Goal: Book appointment/travel/reservation

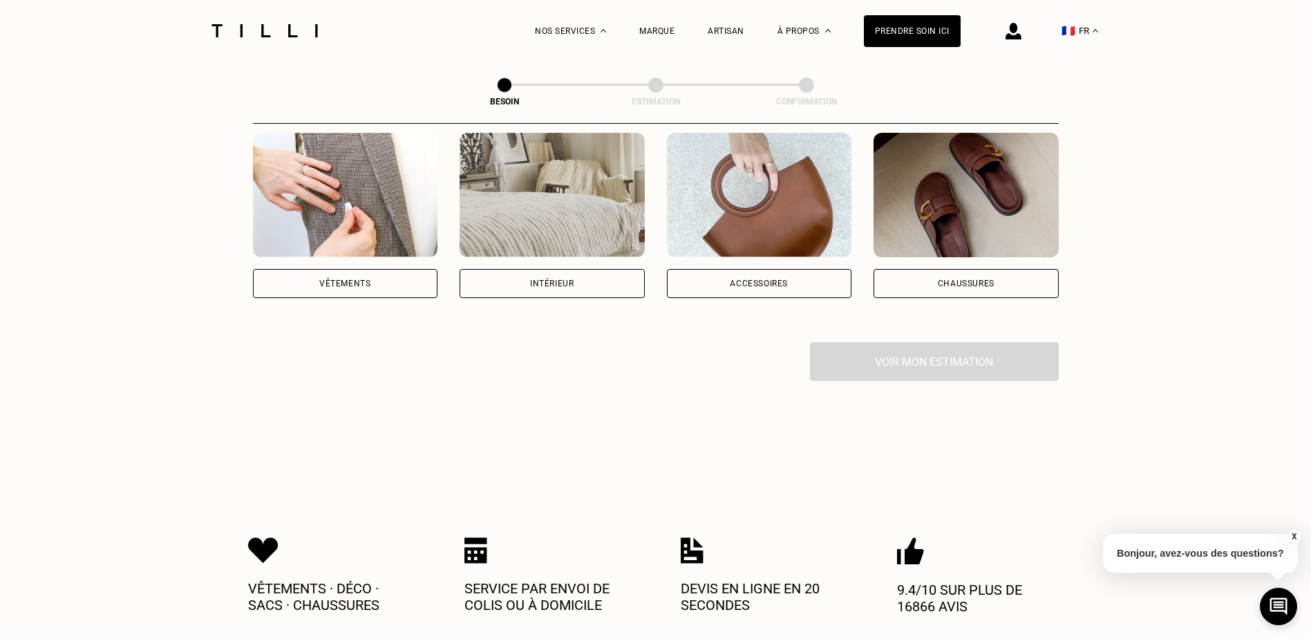
scroll to position [280, 0]
click at [367, 278] on div "Vêtements" at bounding box center [345, 282] width 185 height 29
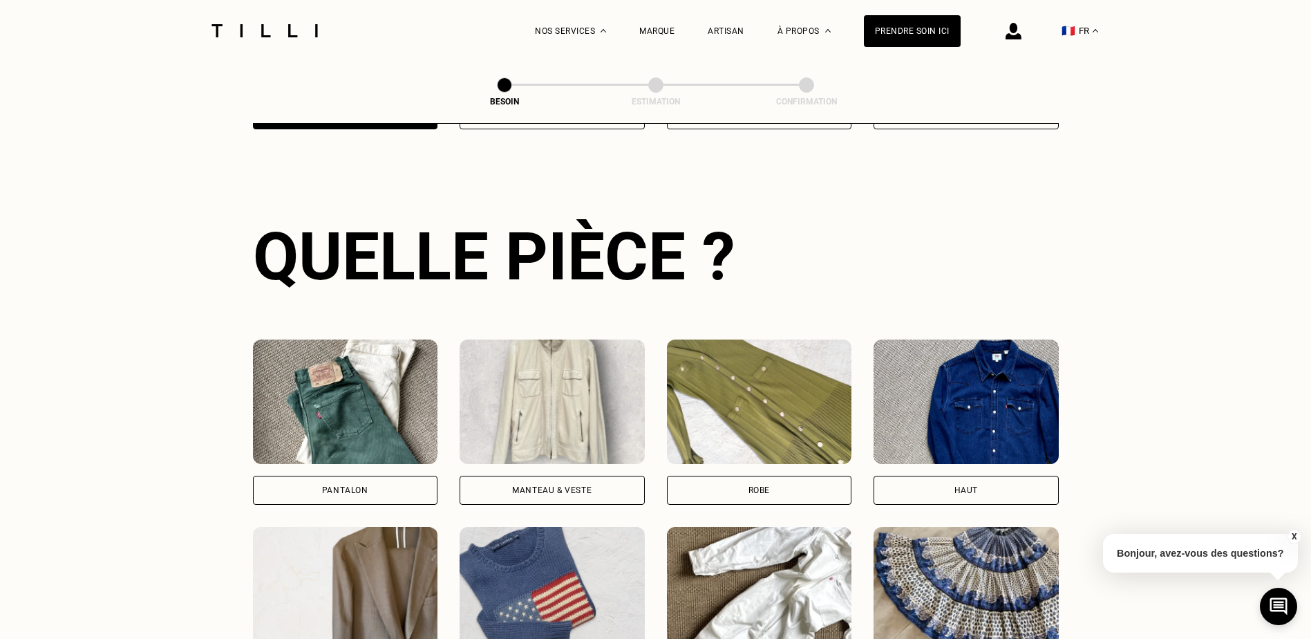
scroll to position [452, 0]
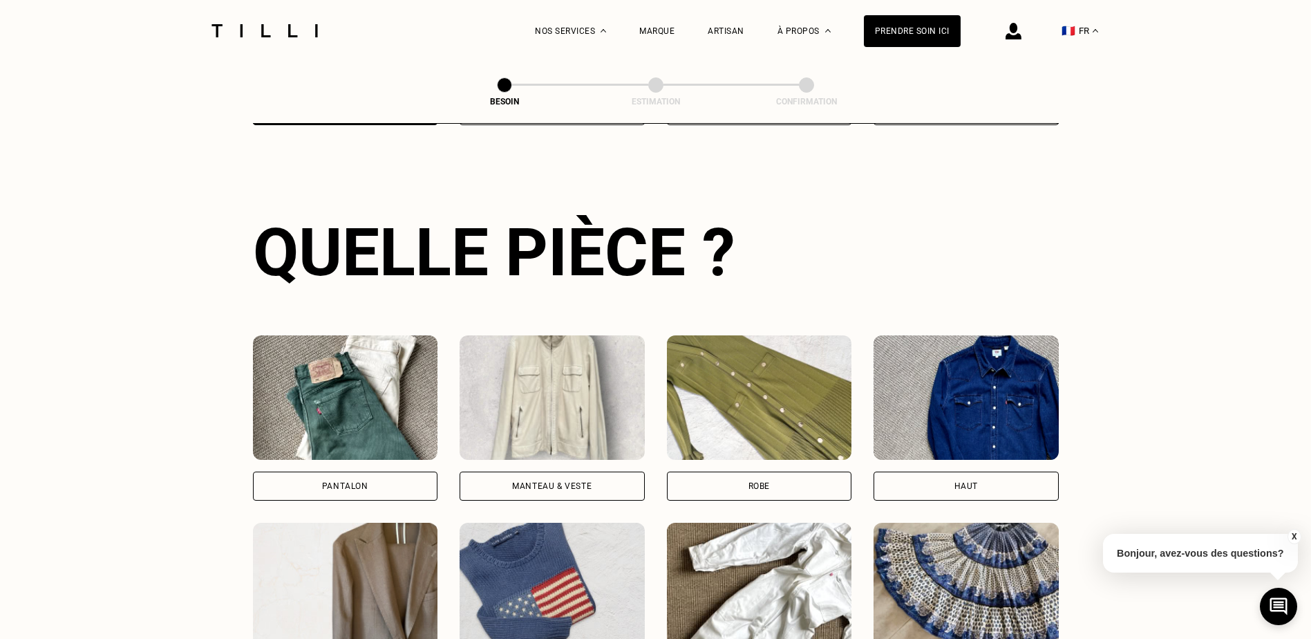
click at [354, 482] on div "Pantalon" at bounding box center [345, 486] width 46 height 8
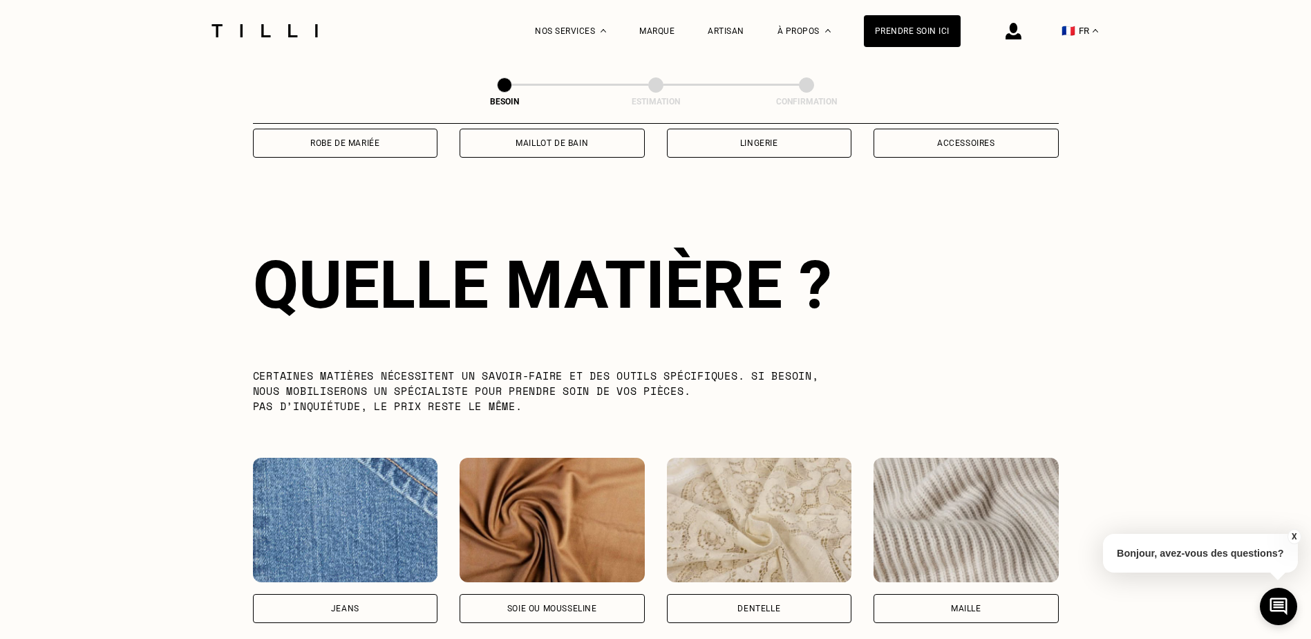
scroll to position [1204, 0]
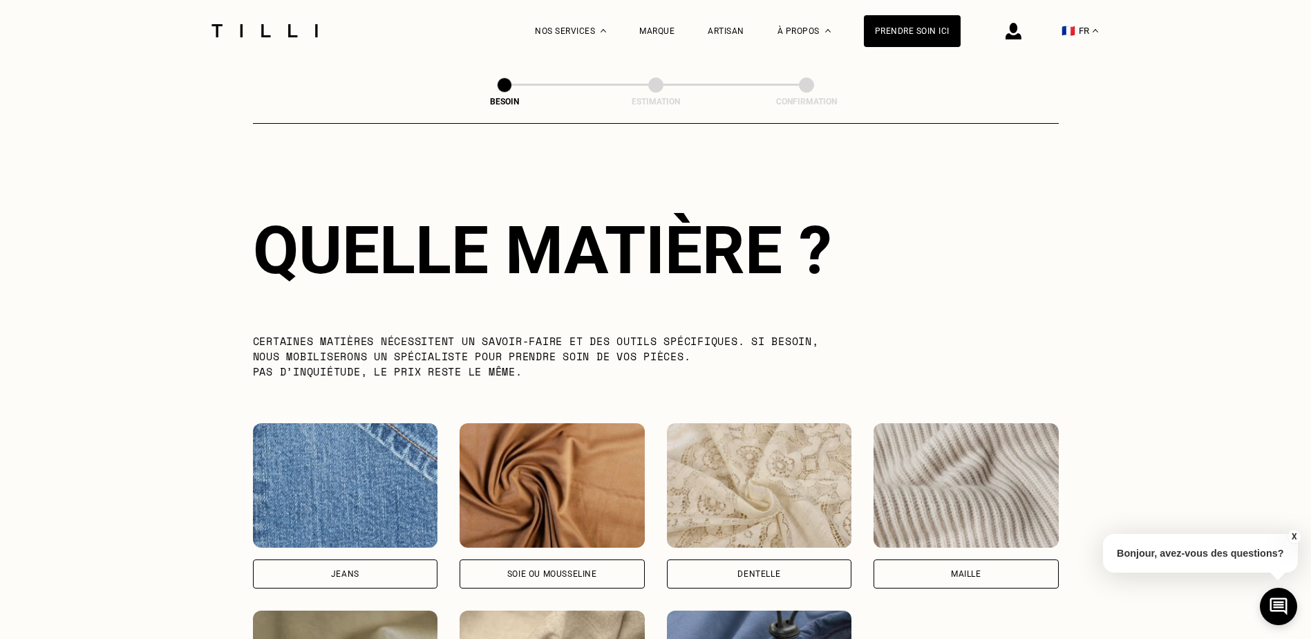
click at [359, 559] on div "Jeans" at bounding box center [345, 573] width 185 height 29
select select "FR"
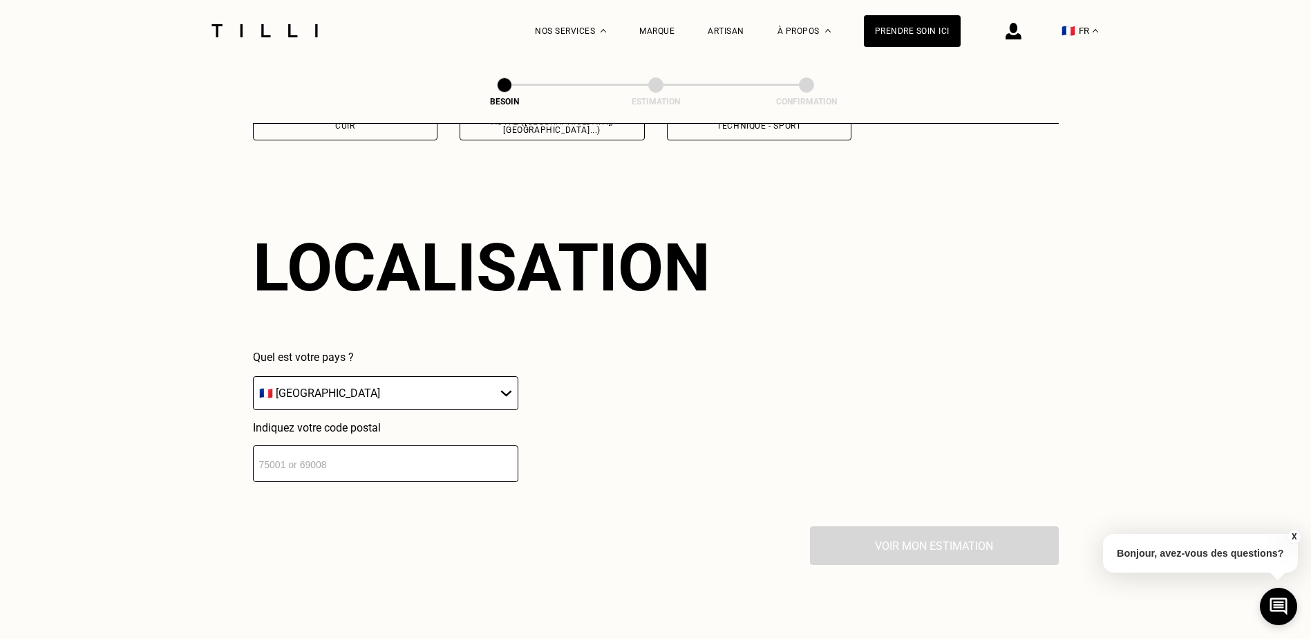
scroll to position [1858, 0]
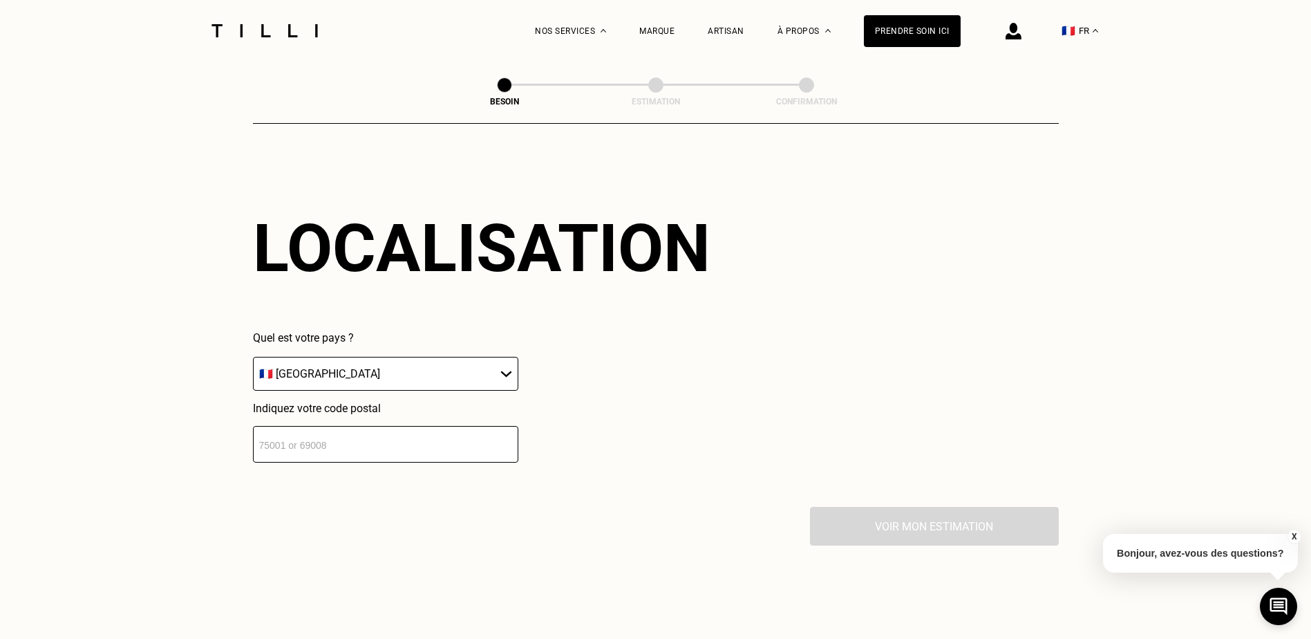
click at [433, 435] on input "number" at bounding box center [385, 444] width 265 height 37
type input "92100"
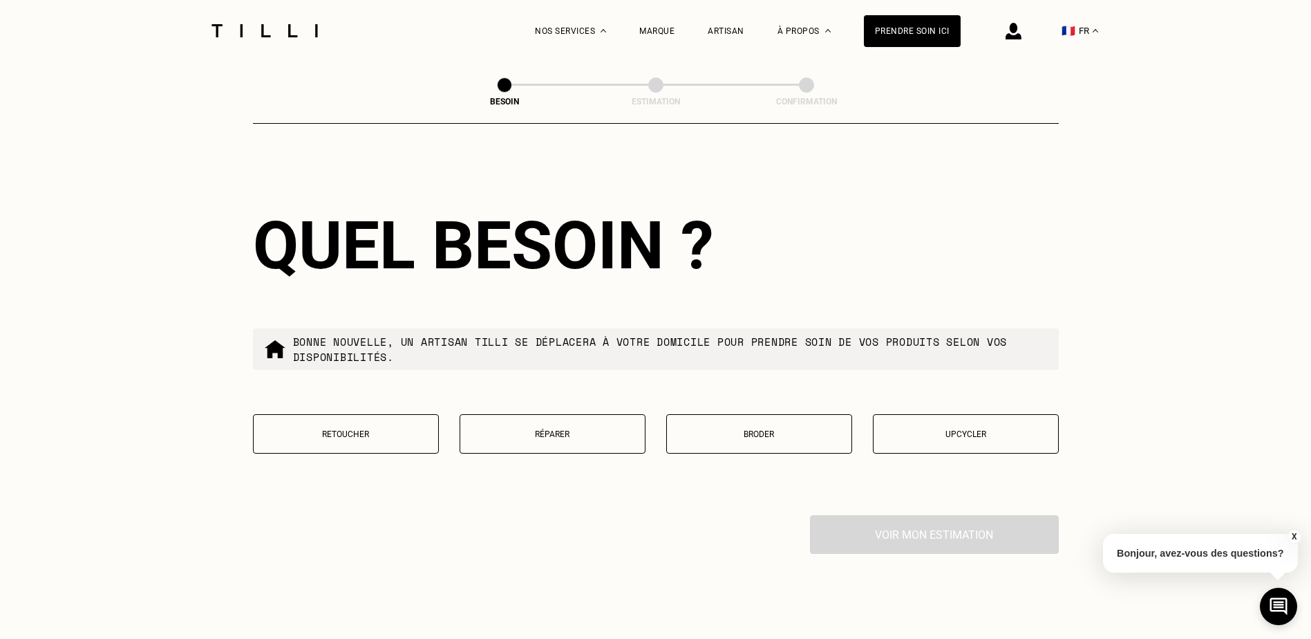
scroll to position [2244, 0]
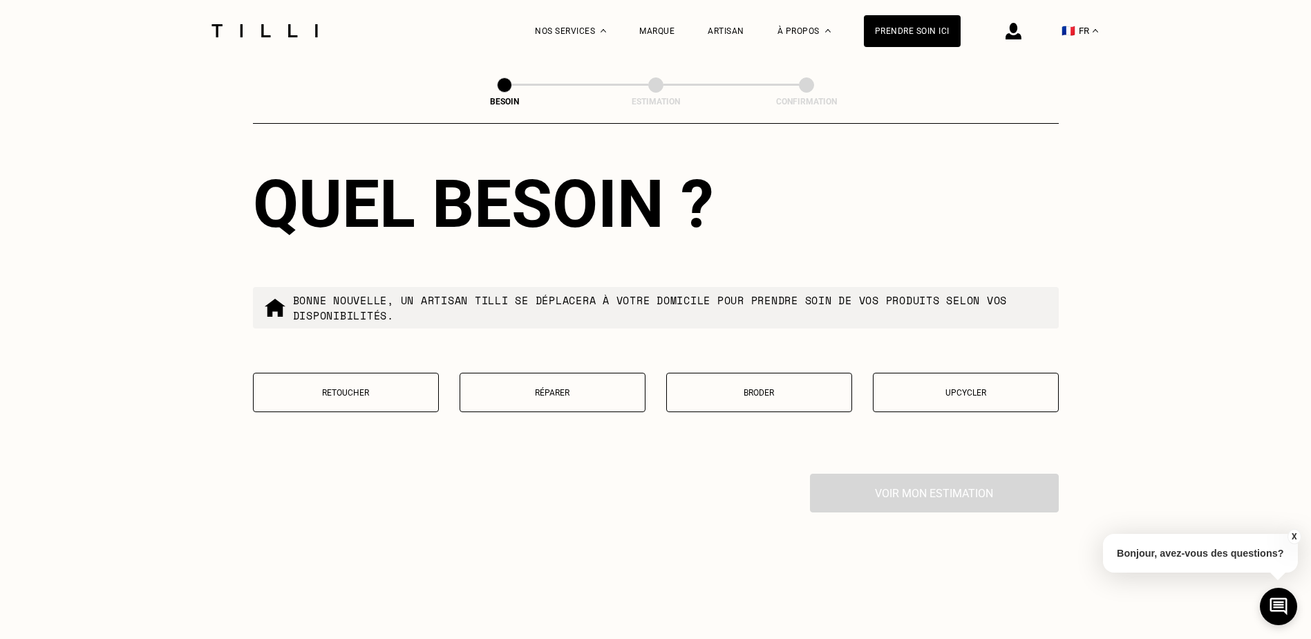
click at [373, 395] on button "Retoucher" at bounding box center [346, 392] width 186 height 39
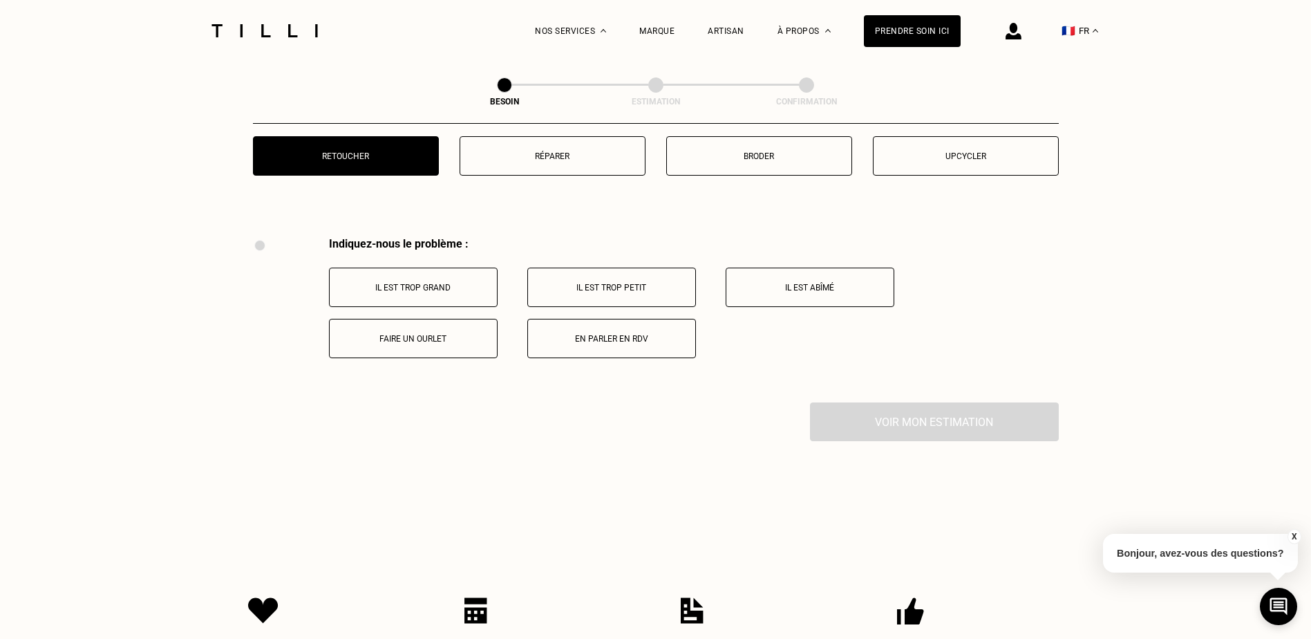
scroll to position [2556, 0]
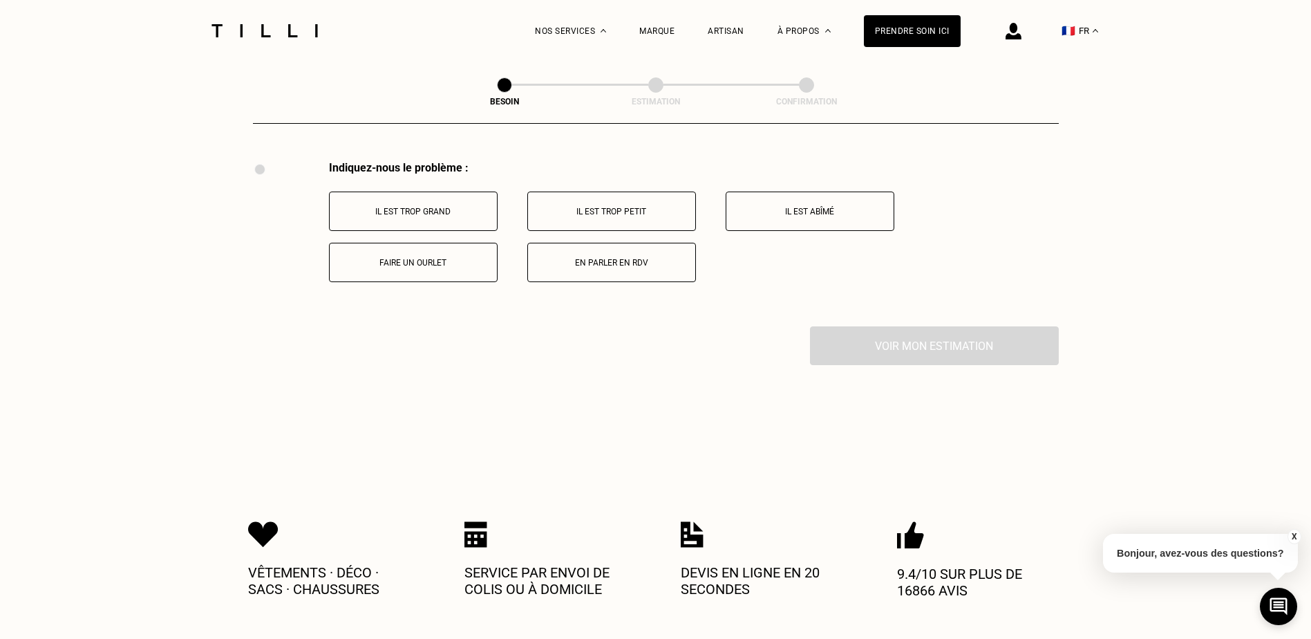
click at [435, 207] on p "Il est trop grand" at bounding box center [413, 212] width 153 height 10
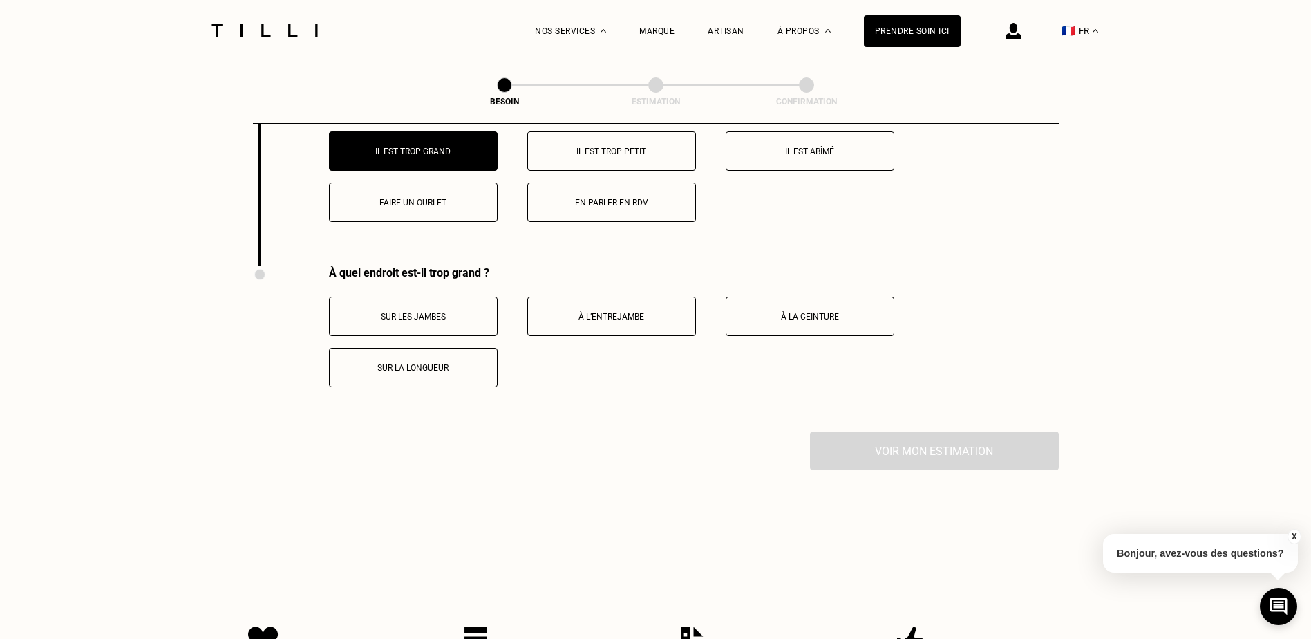
click at [413, 198] on p "Faire un ourlet" at bounding box center [413, 203] width 153 height 10
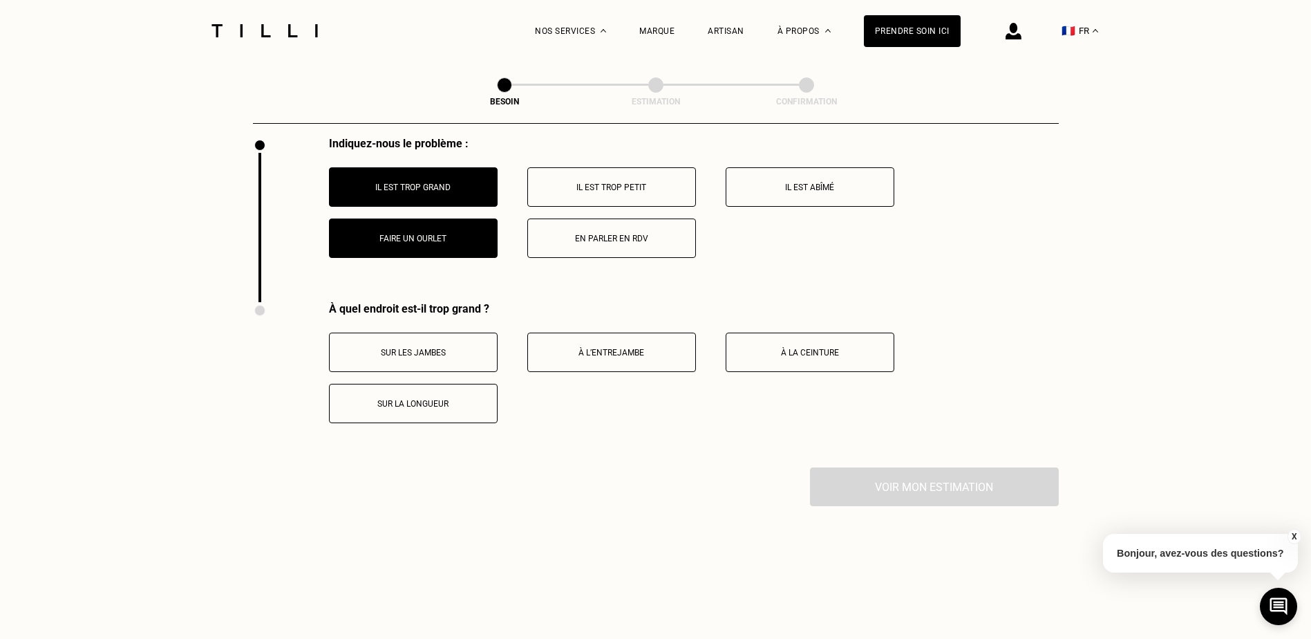
scroll to position [2579, 0]
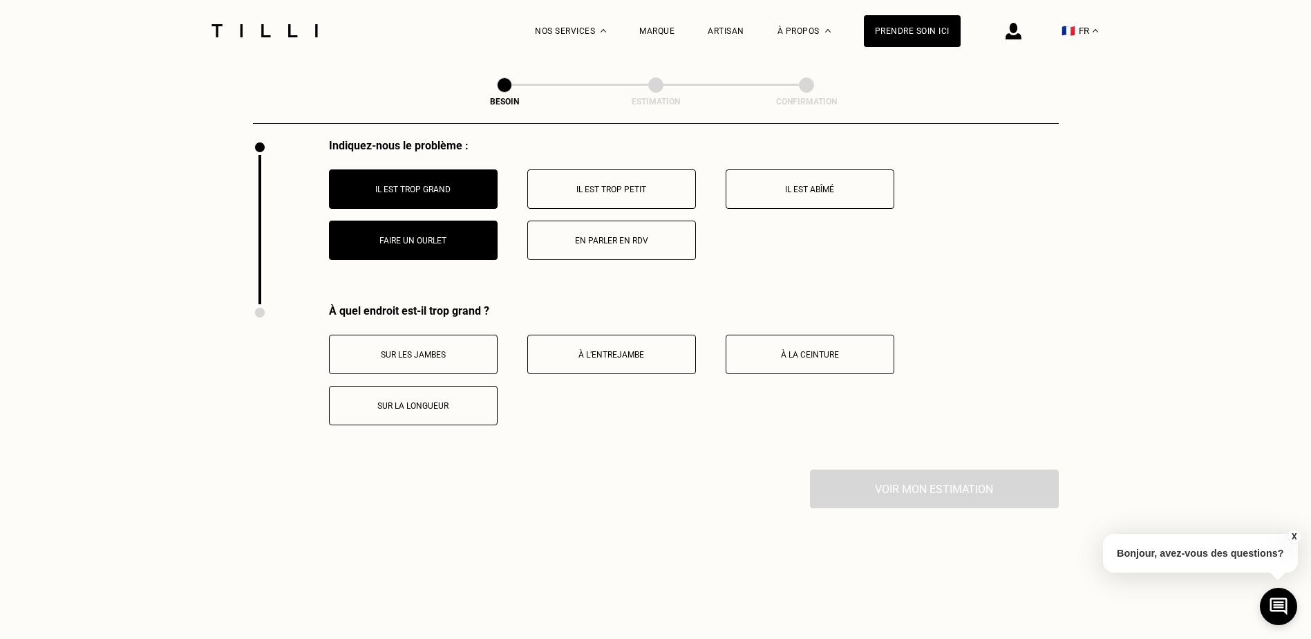
click at [457, 176] on button "Il est trop grand" at bounding box center [413, 188] width 169 height 39
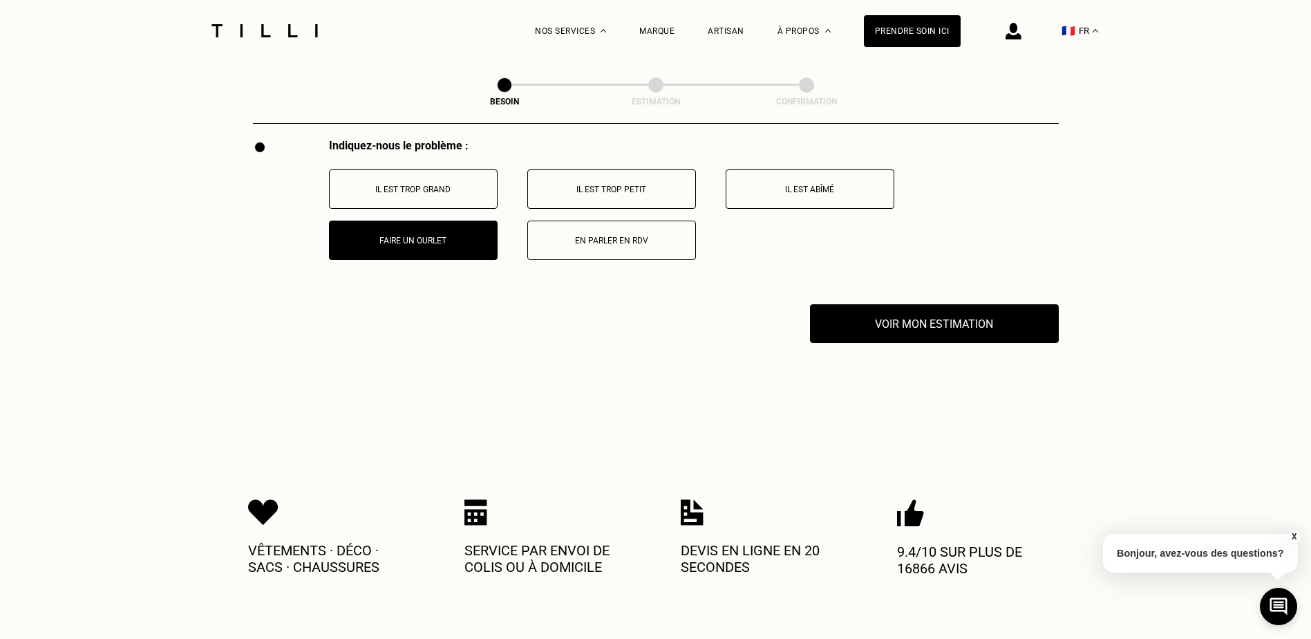
scroll to position [2722, 0]
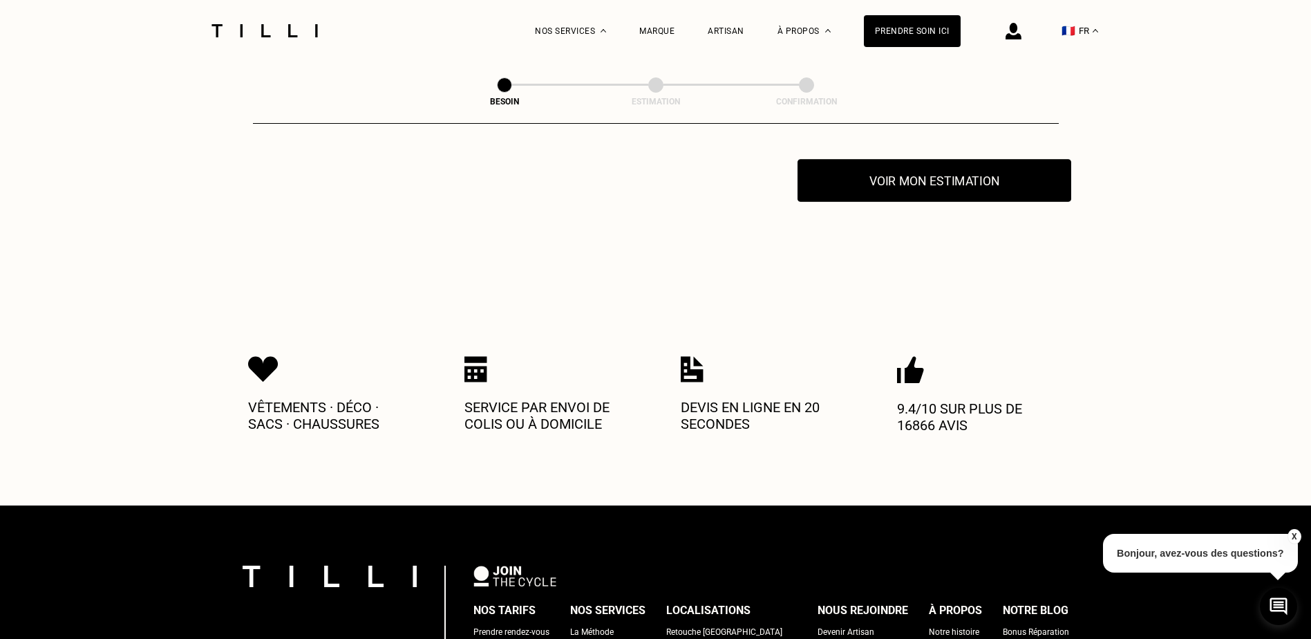
click at [905, 174] on button "Voir mon estimation" at bounding box center [935, 180] width 274 height 43
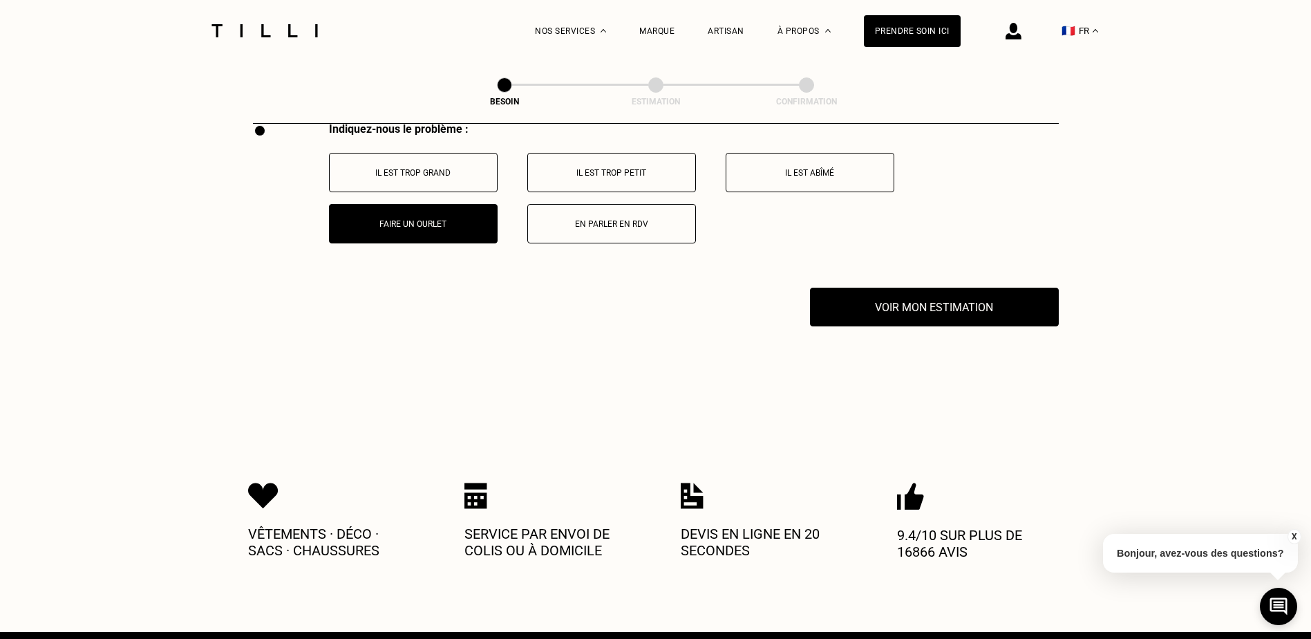
scroll to position [2596, 0]
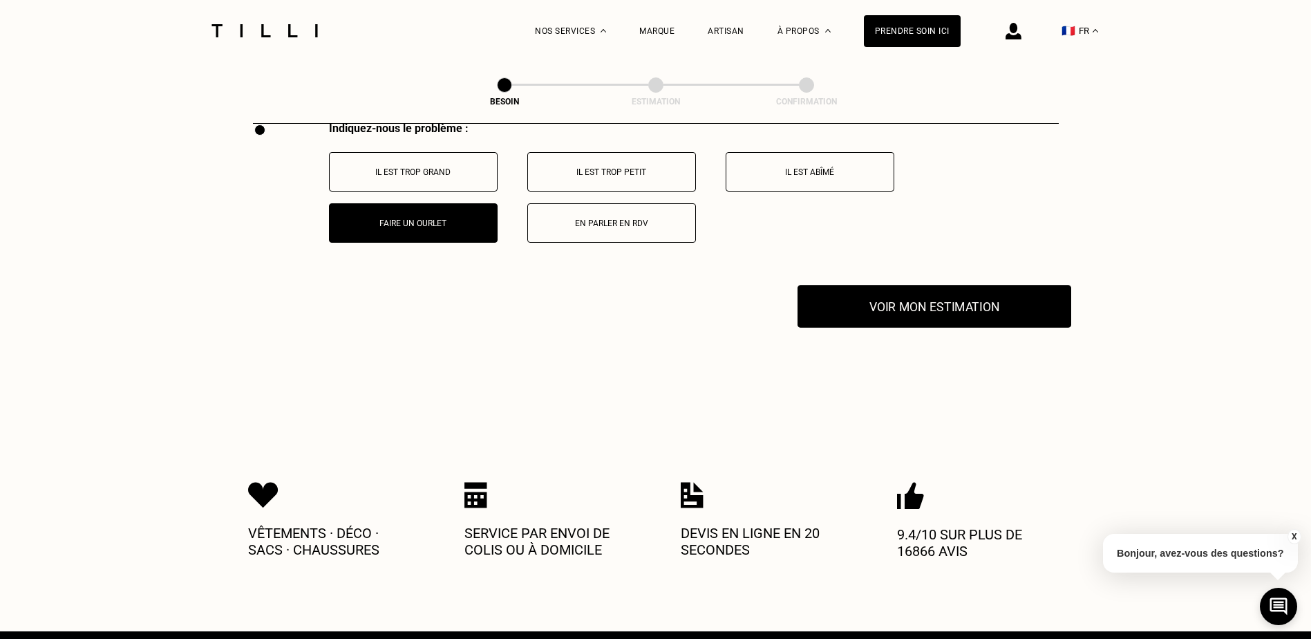
click at [889, 296] on button "Voir mon estimation" at bounding box center [935, 306] width 274 height 43
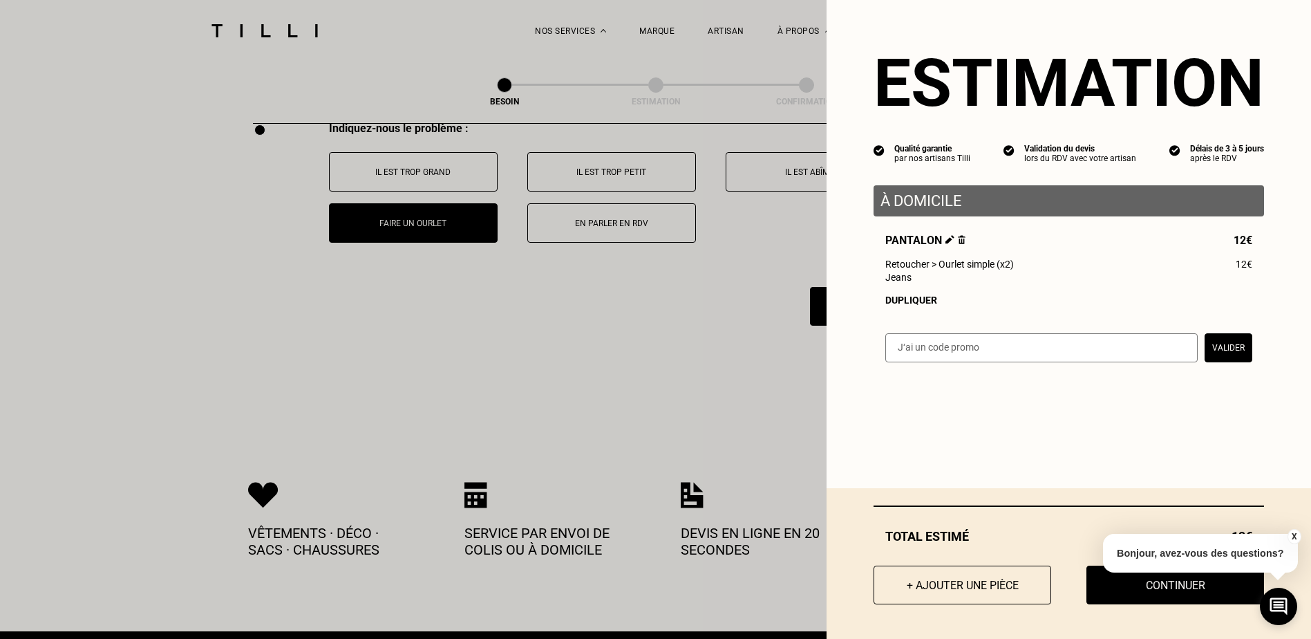
scroll to position [2623, 0]
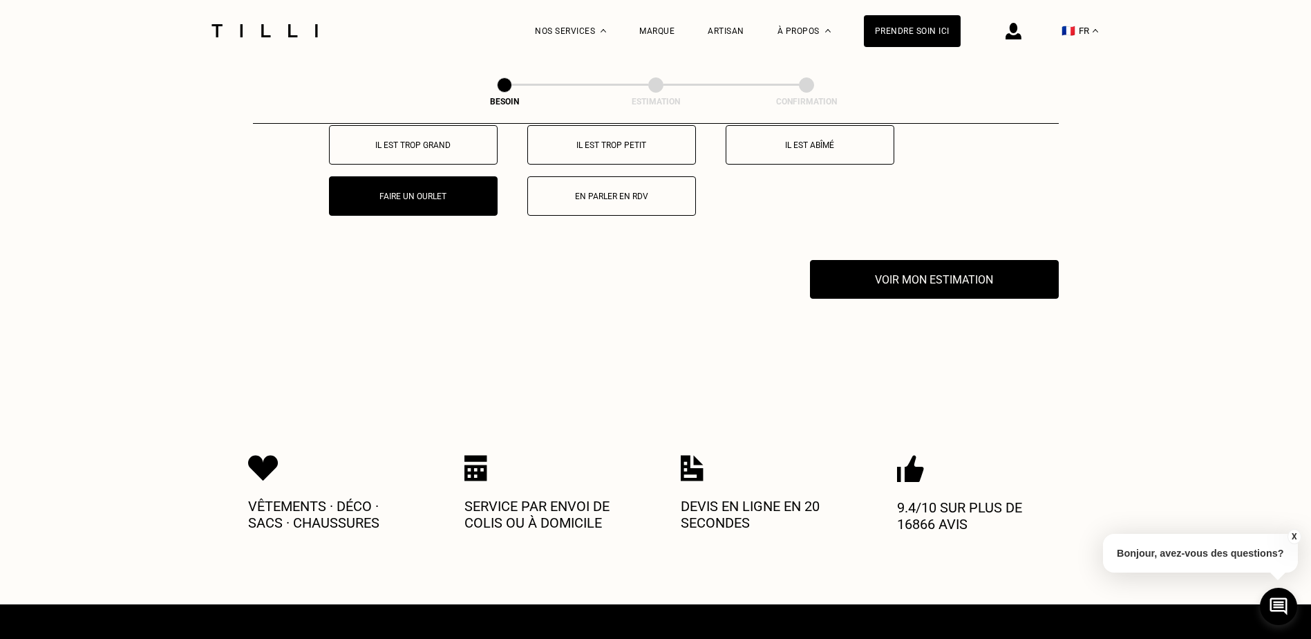
click at [1300, 536] on button "X" at bounding box center [1294, 536] width 14 height 15
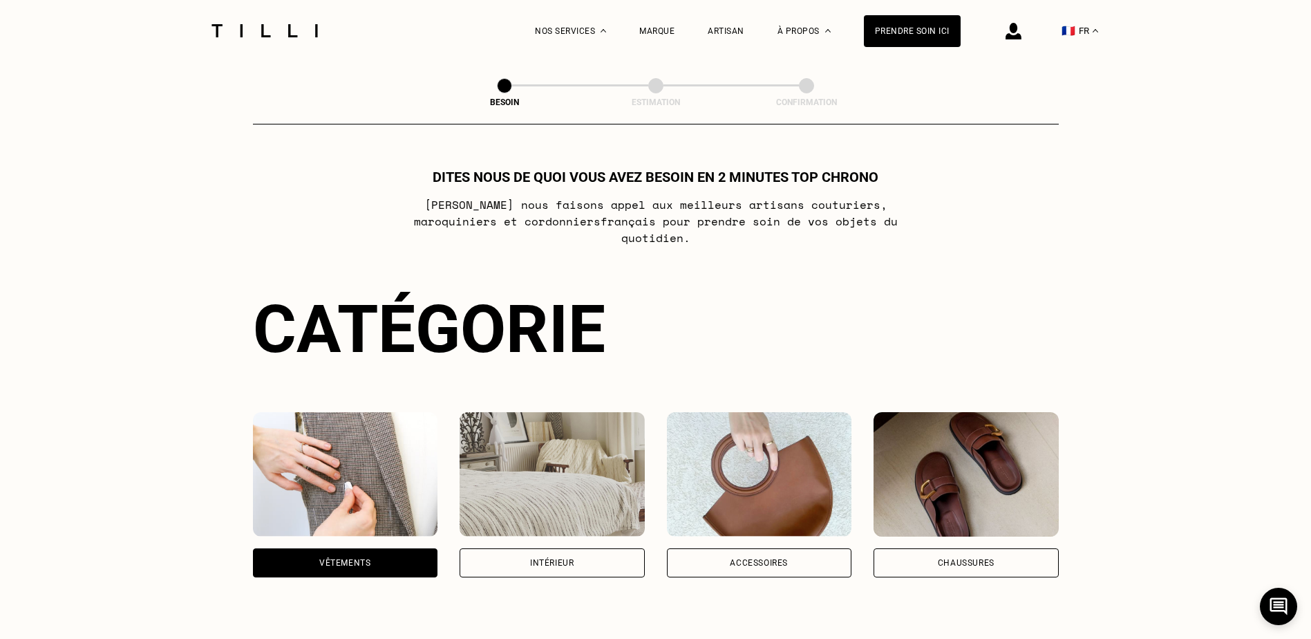
scroll to position [98, 0]
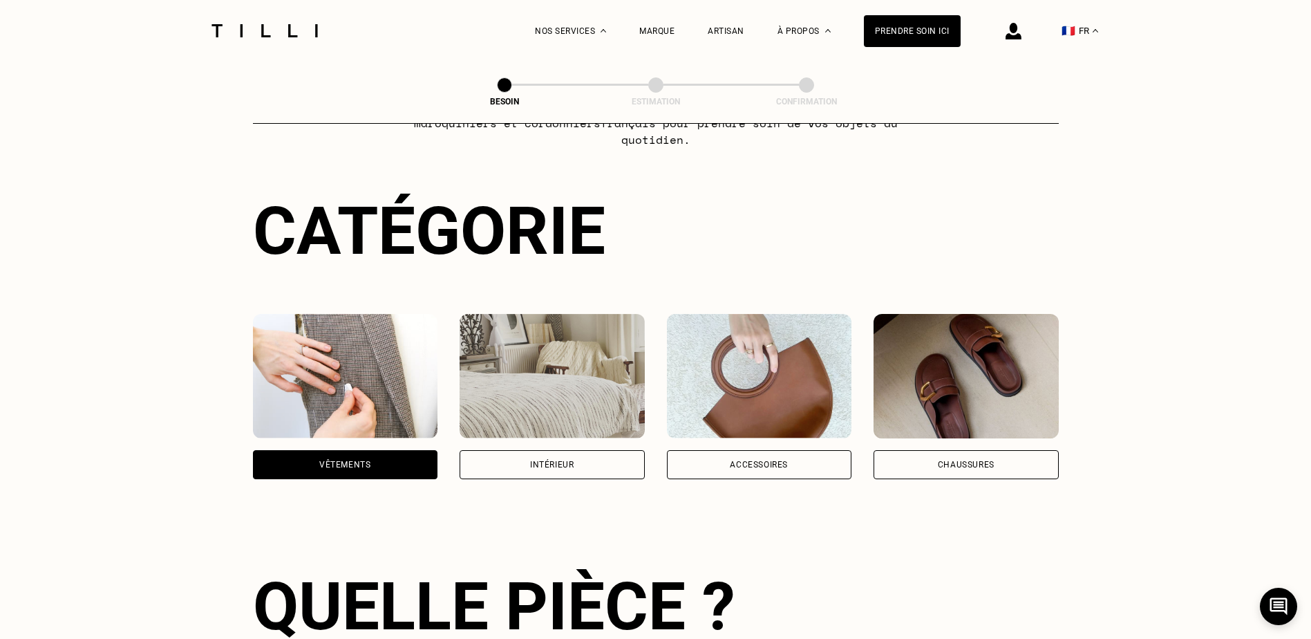
click at [729, 450] on div "Accessoires" at bounding box center [759, 464] width 185 height 29
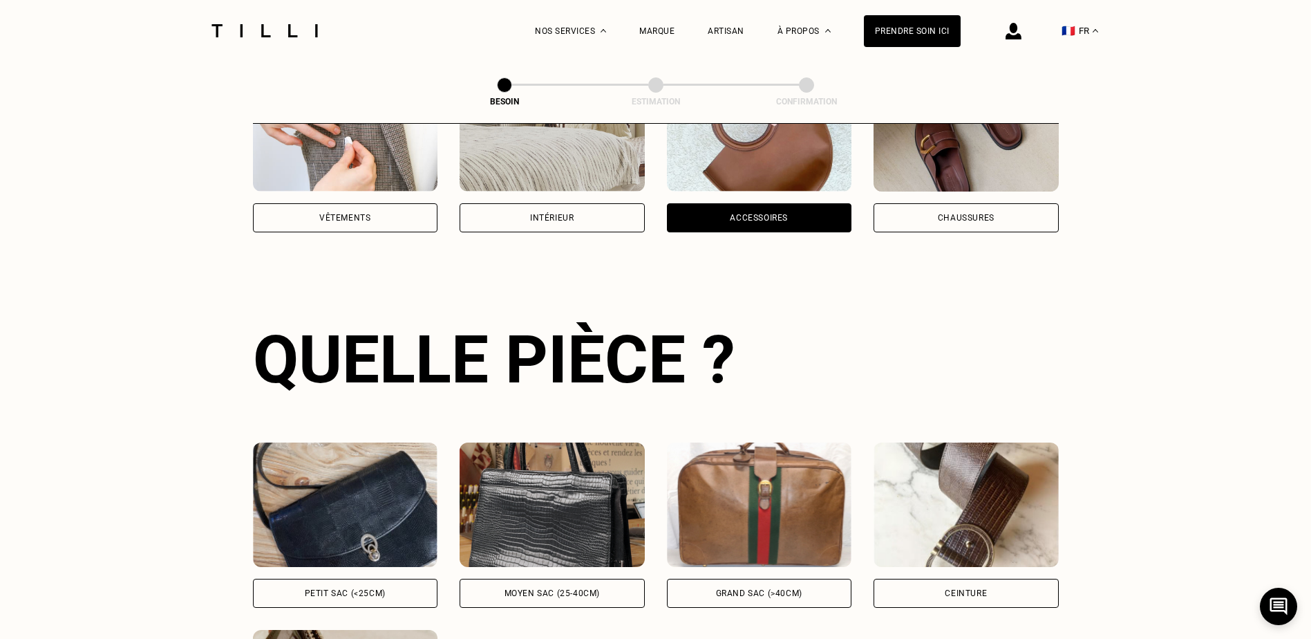
scroll to position [452, 0]
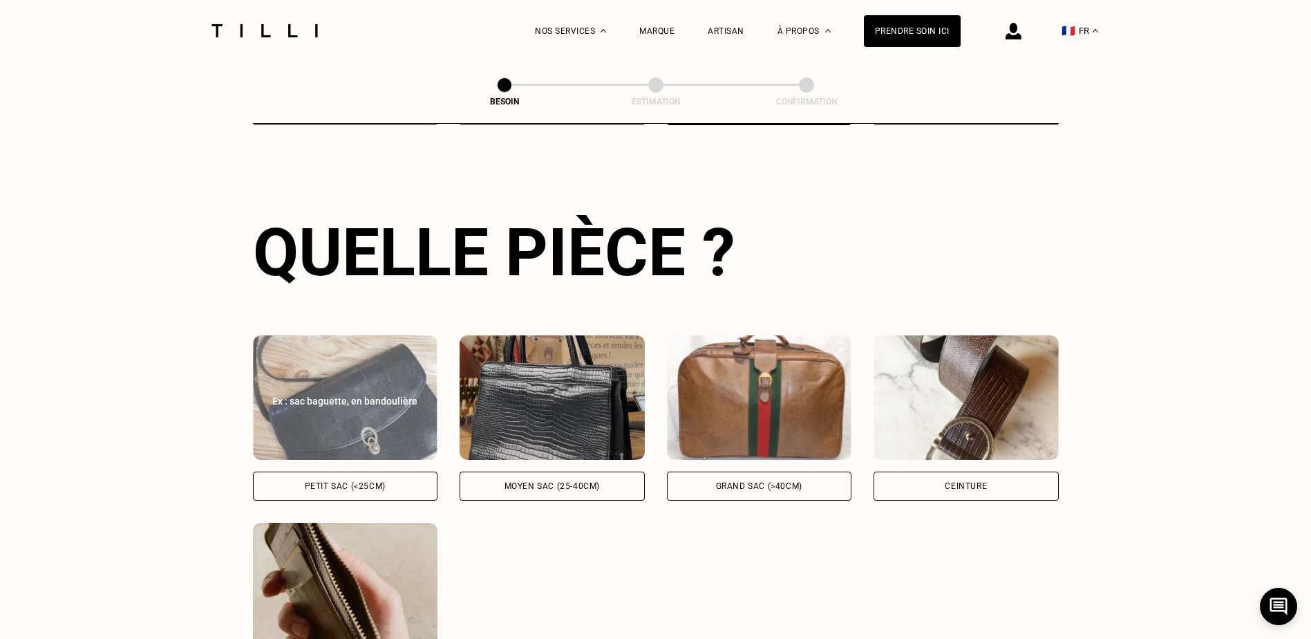
click at [400, 429] on img at bounding box center [345, 397] width 185 height 124
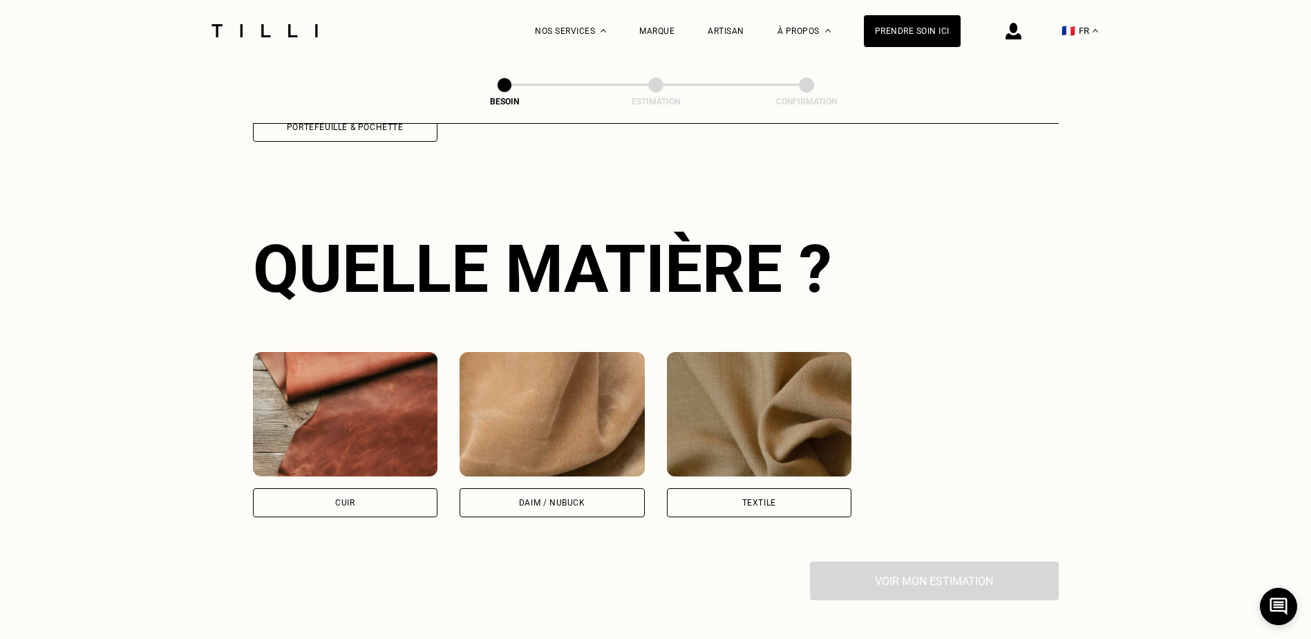
scroll to position [999, 0]
click at [366, 487] on div "Cuir" at bounding box center [345, 501] width 185 height 29
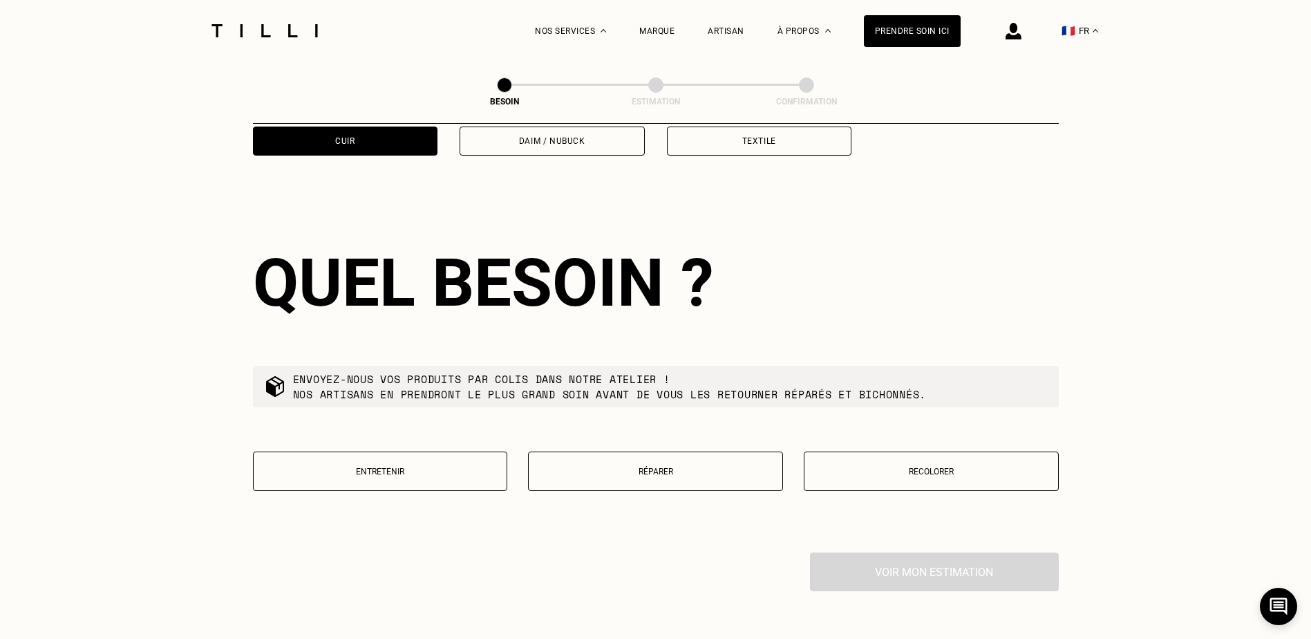
scroll to position [1394, 0]
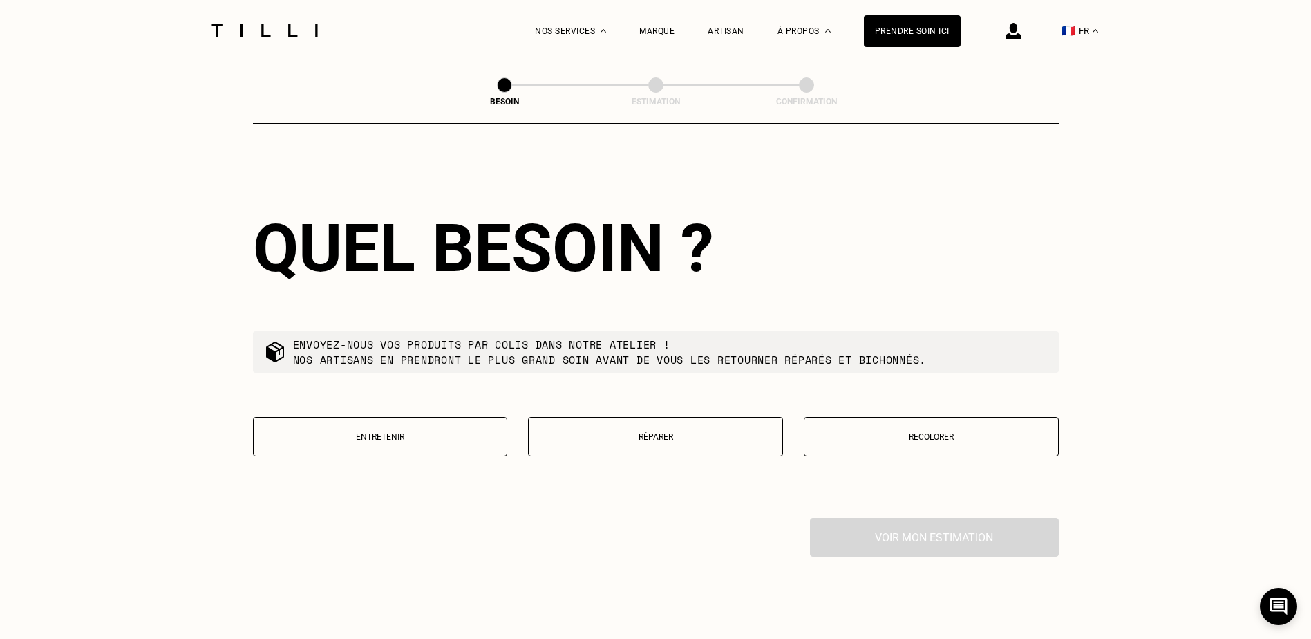
click at [729, 432] on p "Réparer" at bounding box center [656, 437] width 240 height 10
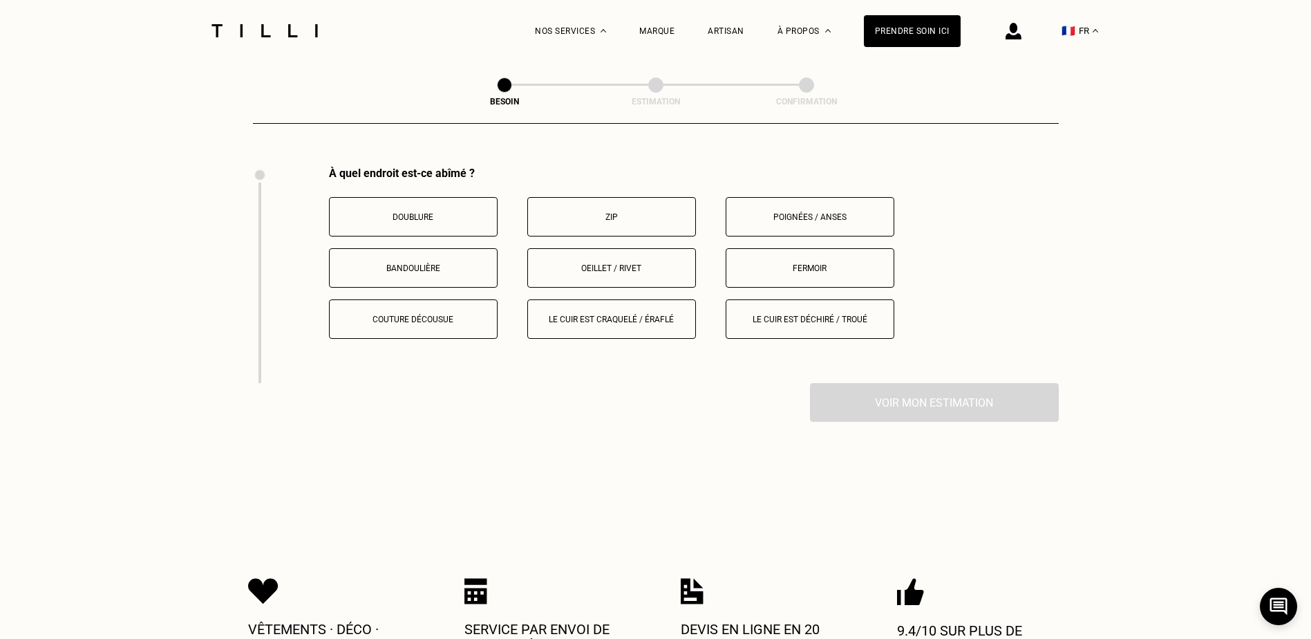
scroll to position [1749, 0]
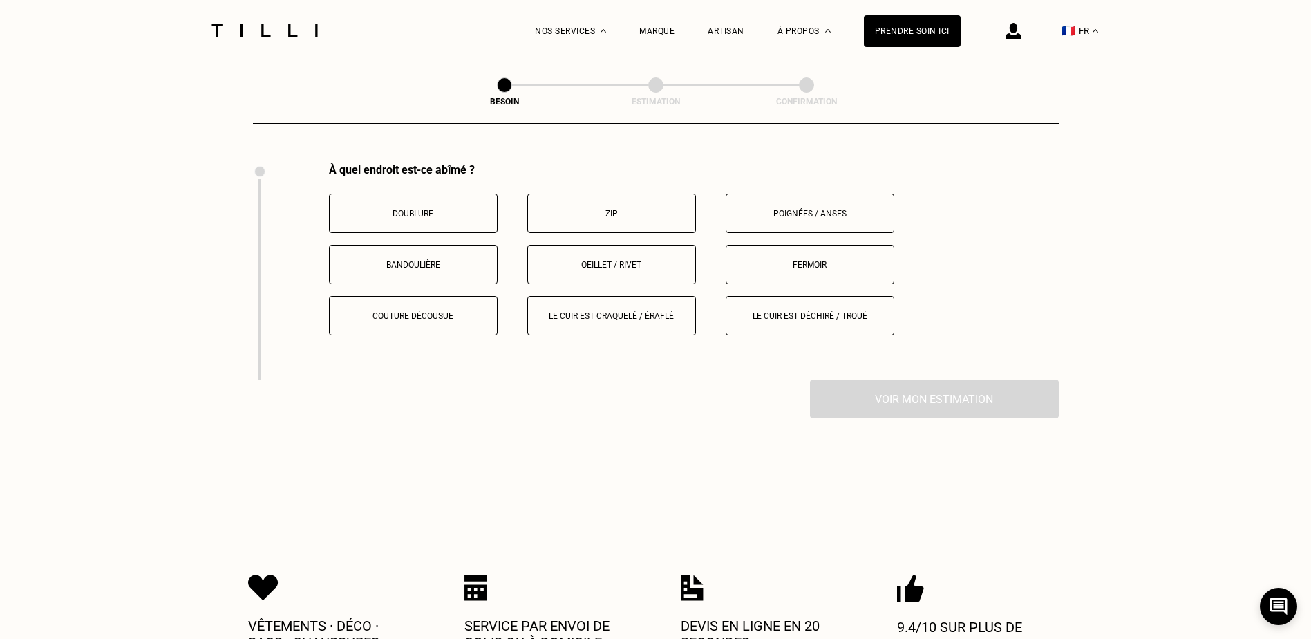
click at [630, 198] on button "Zip" at bounding box center [611, 213] width 169 height 39
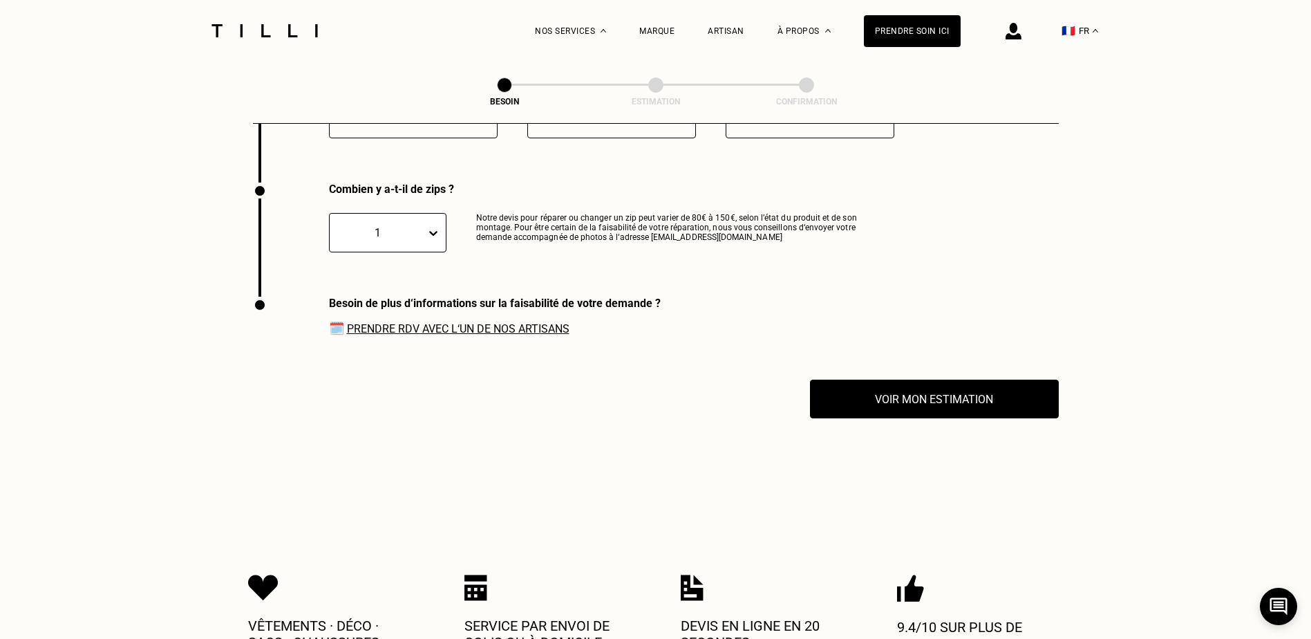
scroll to position [1965, 0]
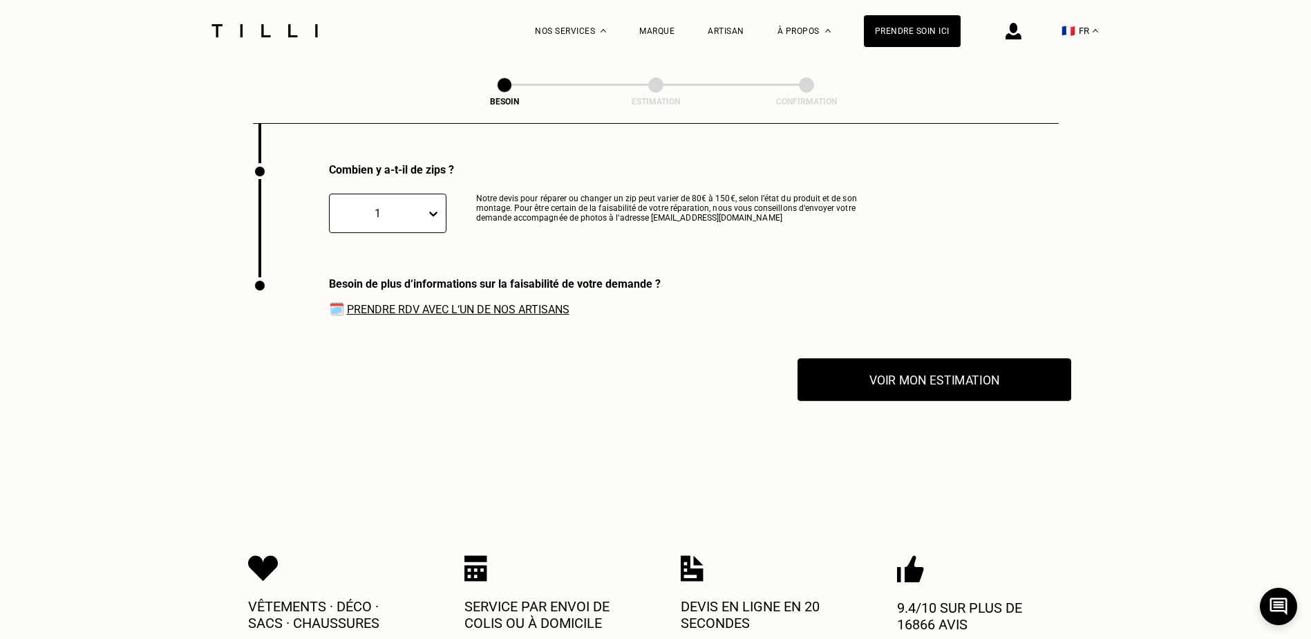
click at [856, 389] on button "Voir mon estimation" at bounding box center [935, 379] width 274 height 43
